Goal: Task Accomplishment & Management: Manage account settings

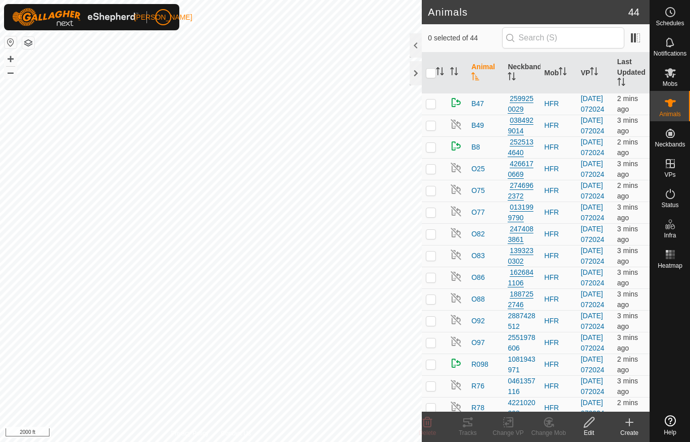
click at [415, 75] on div at bounding box center [415, 73] width 12 height 24
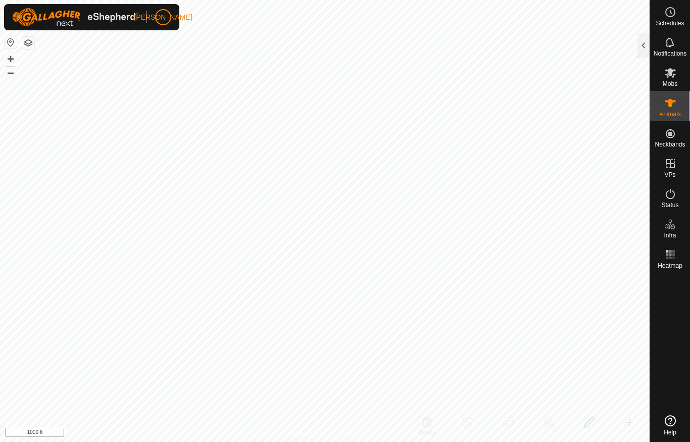
checkbox input "true"
click at [674, 74] on icon at bounding box center [670, 73] width 12 height 12
click at [676, 107] on es-animals-svg-icon at bounding box center [670, 103] width 18 height 16
click at [645, 43] on div at bounding box center [643, 45] width 12 height 24
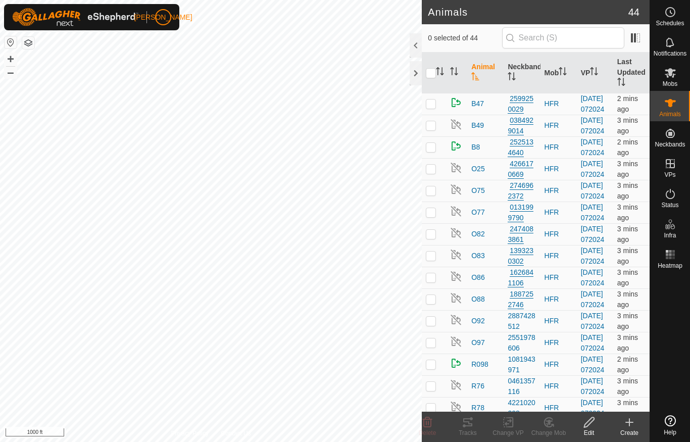
checkbox input "true"
click at [455, 152] on img at bounding box center [456, 146] width 12 height 12
click at [460, 152] on img at bounding box center [456, 146] width 12 height 12
click at [413, 42] on div at bounding box center [415, 45] width 12 height 24
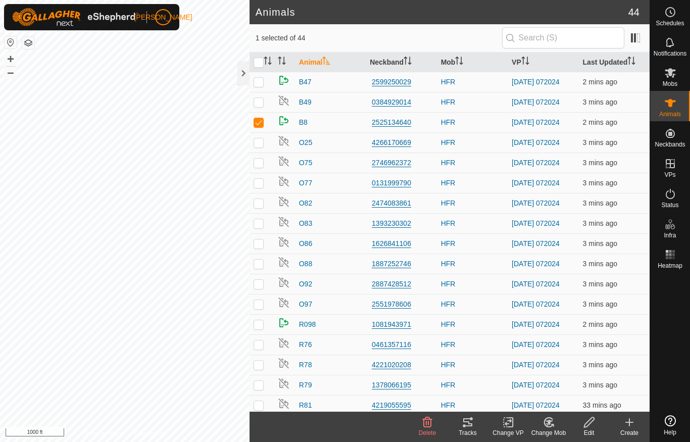
click at [394, 124] on div "2525134640" at bounding box center [401, 122] width 63 height 11
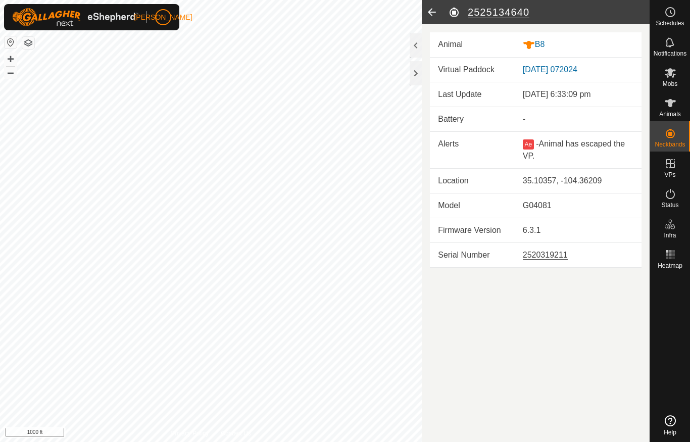
click at [417, 44] on div at bounding box center [415, 45] width 12 height 24
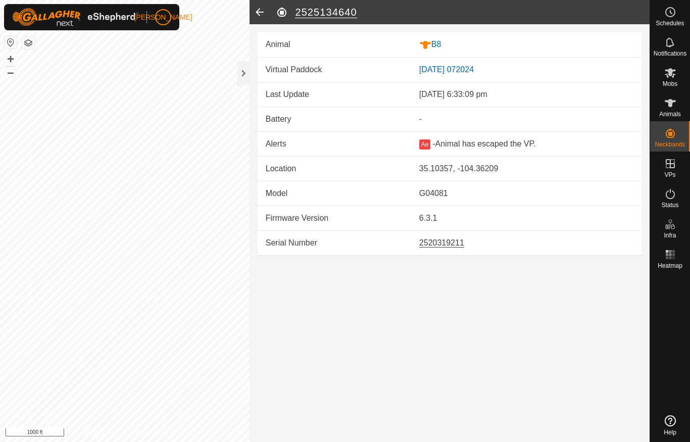
click at [512, 115] on div "-" at bounding box center [526, 119] width 214 height 12
click at [497, 44] on div "B8" at bounding box center [526, 44] width 214 height 13
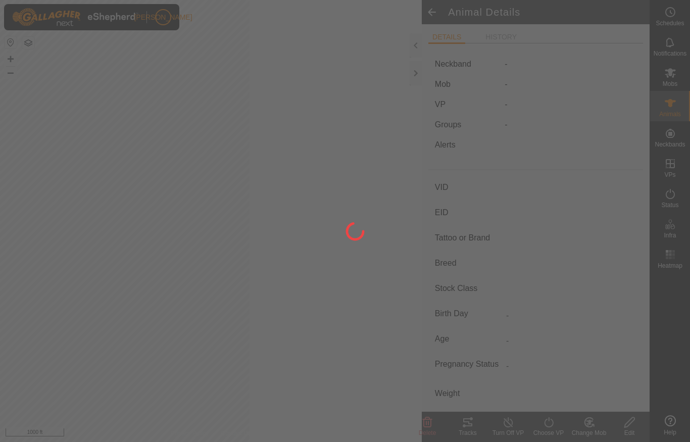
type input "B8"
type input "-"
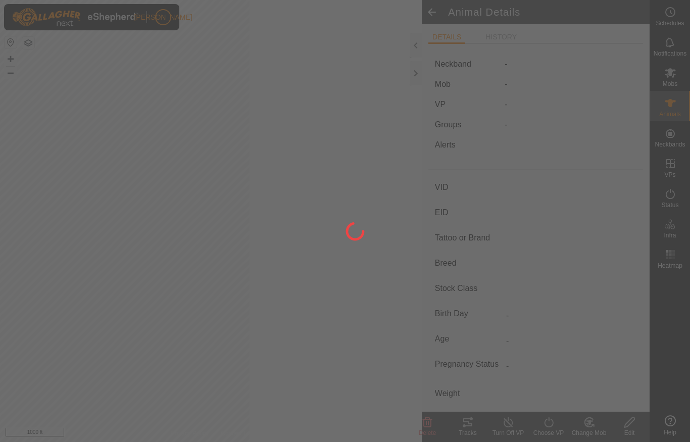
type input "0 kg"
type input "-"
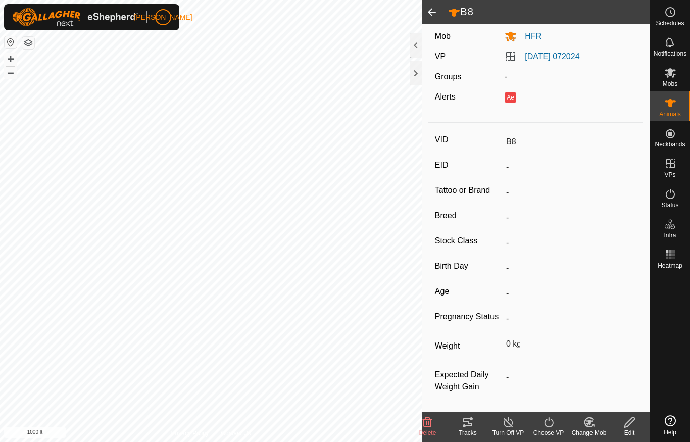
scroll to position [61, 0]
click at [630, 426] on icon at bounding box center [629, 422] width 13 height 12
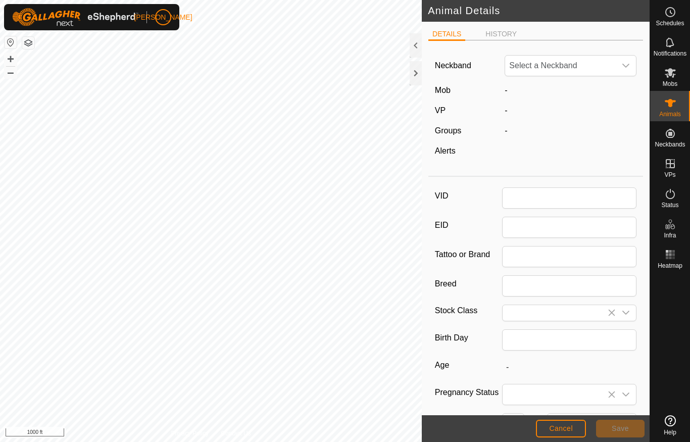
type input "B8"
type input "0"
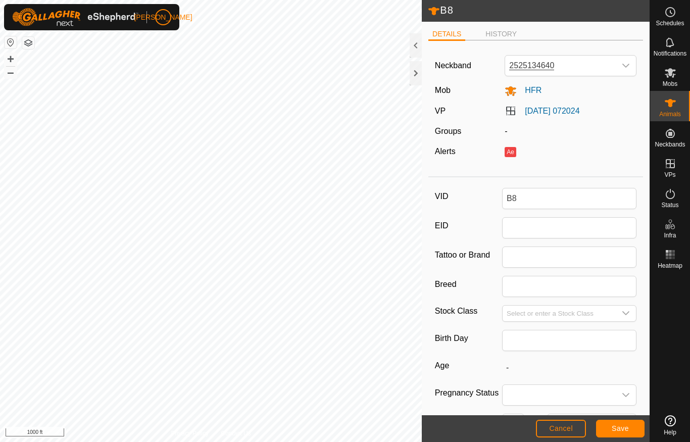
click at [674, 312] on div at bounding box center [670, 342] width 40 height 138
click at [678, 108] on es-animals-svg-icon at bounding box center [670, 103] width 18 height 16
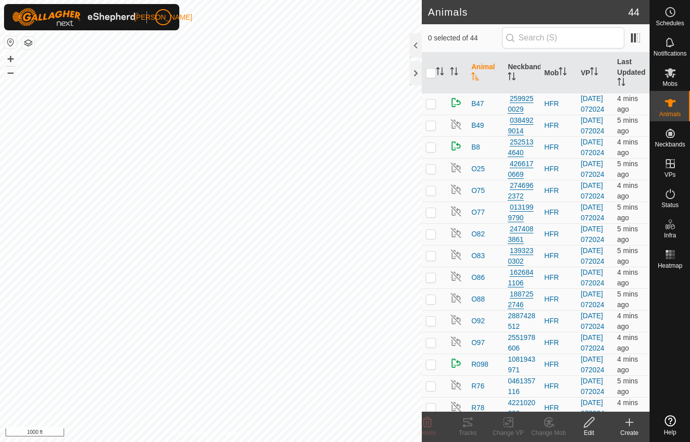
click at [591, 429] on div "Edit" at bounding box center [588, 432] width 40 height 9
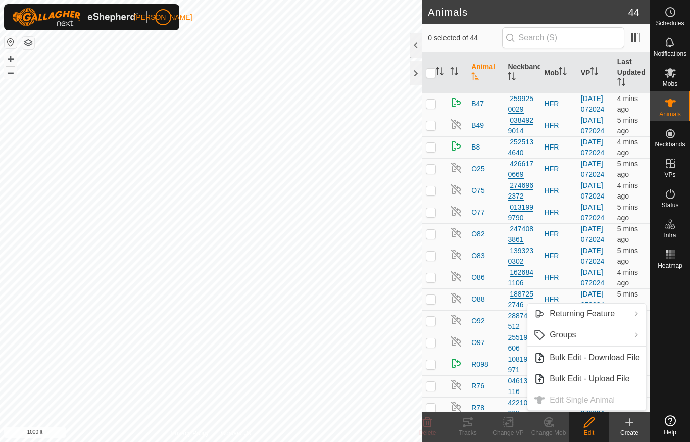
click at [435, 158] on td at bounding box center [434, 147] width 24 height 22
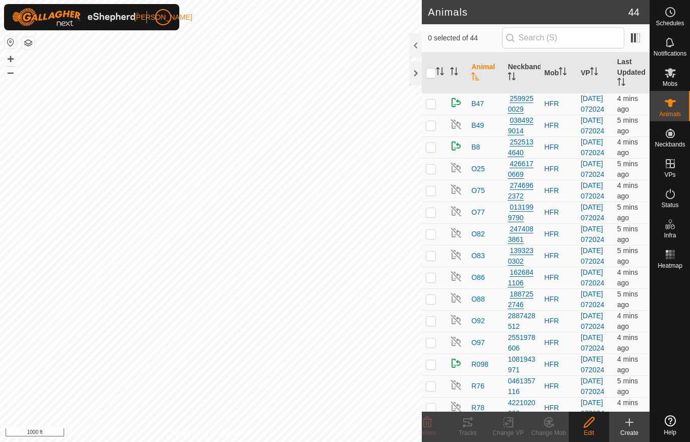
checkbox input "true"
click at [593, 427] on icon at bounding box center [589, 422] width 13 height 12
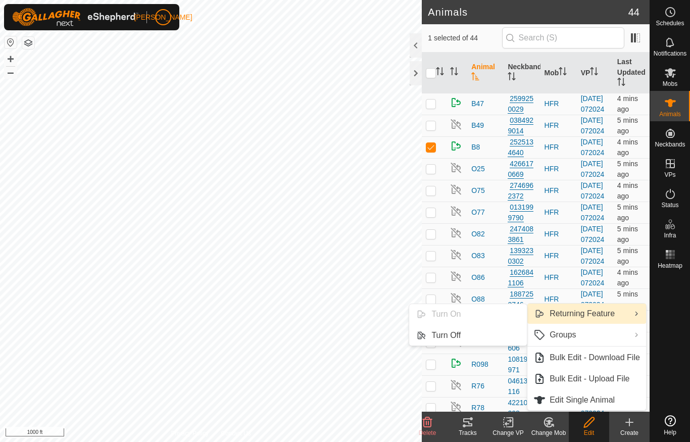
click at [460, 314] on ul "Turn On Turn Off" at bounding box center [467, 324] width 119 height 42
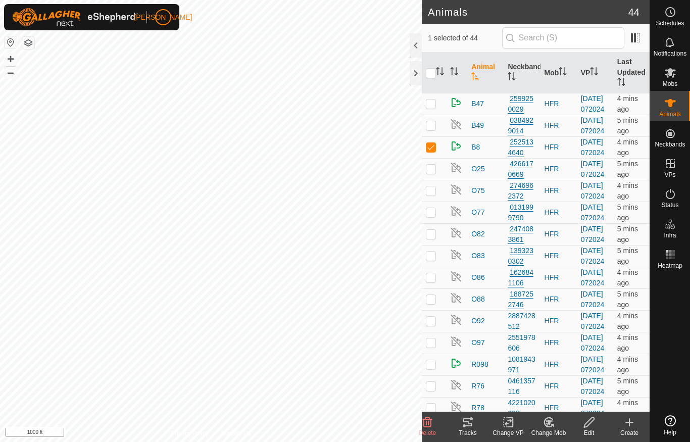
click at [419, 72] on div at bounding box center [415, 73] width 12 height 24
